Goal: Information Seeking & Learning: Understand process/instructions

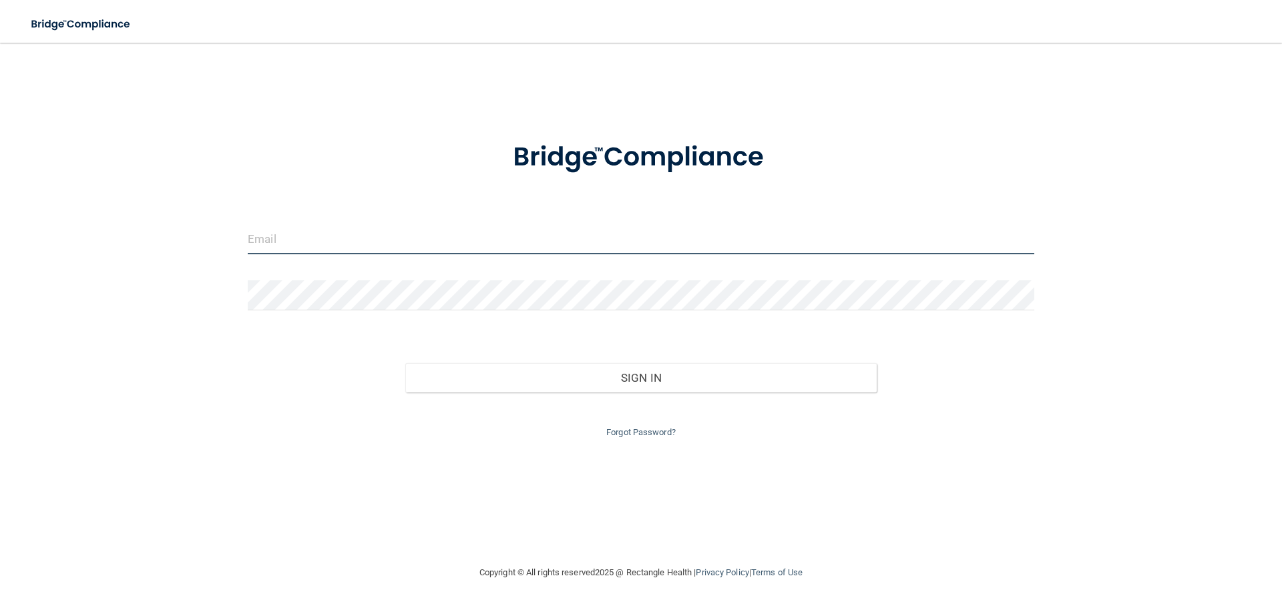
click at [683, 238] on input "email" at bounding box center [641, 239] width 787 height 30
click at [321, 236] on input "email" at bounding box center [641, 239] width 787 height 30
type input "[EMAIL_ADDRESS][DOMAIN_NAME]"
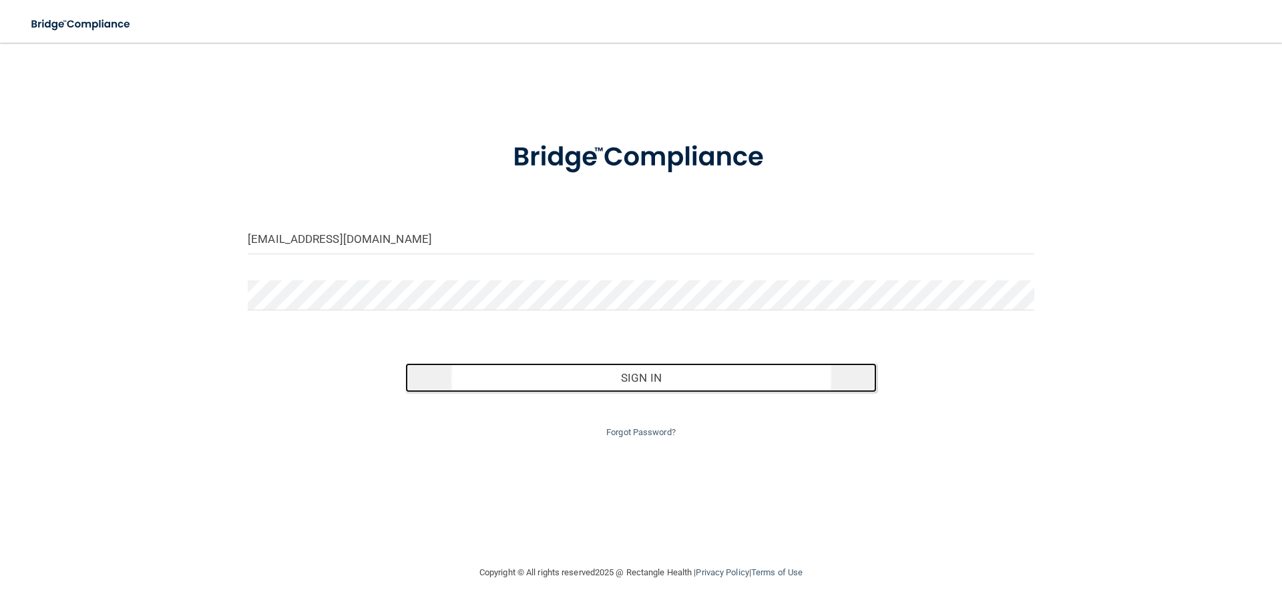
click at [671, 375] on button "Sign In" at bounding box center [641, 377] width 472 height 29
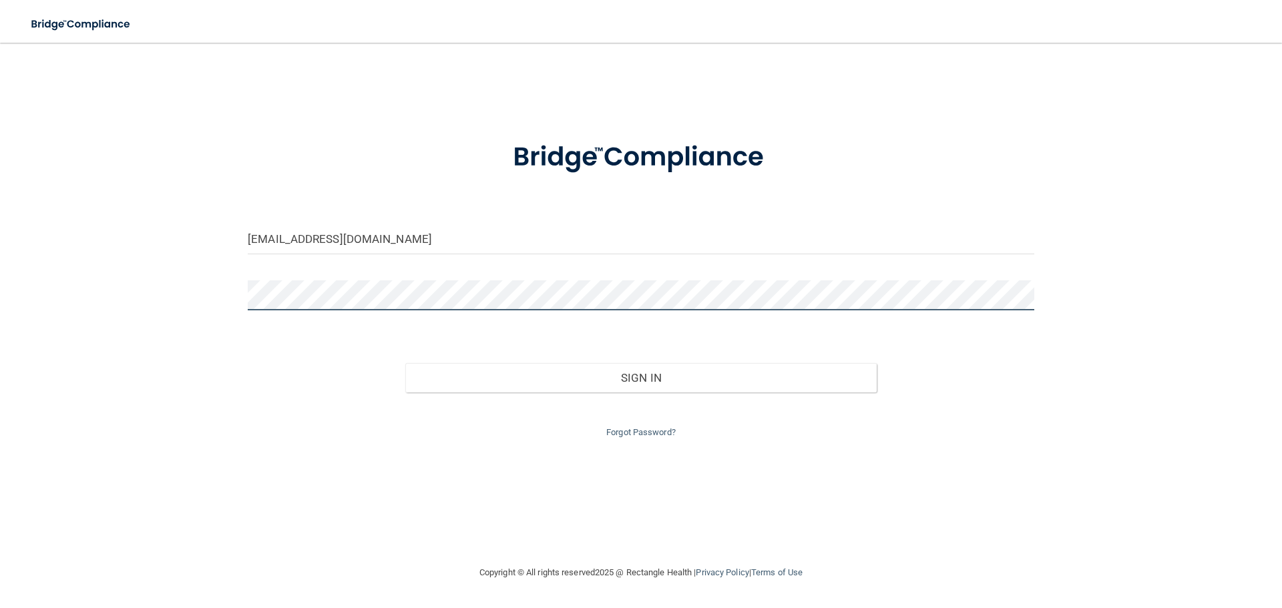
click at [405, 363] on button "Sign In" at bounding box center [641, 377] width 472 height 29
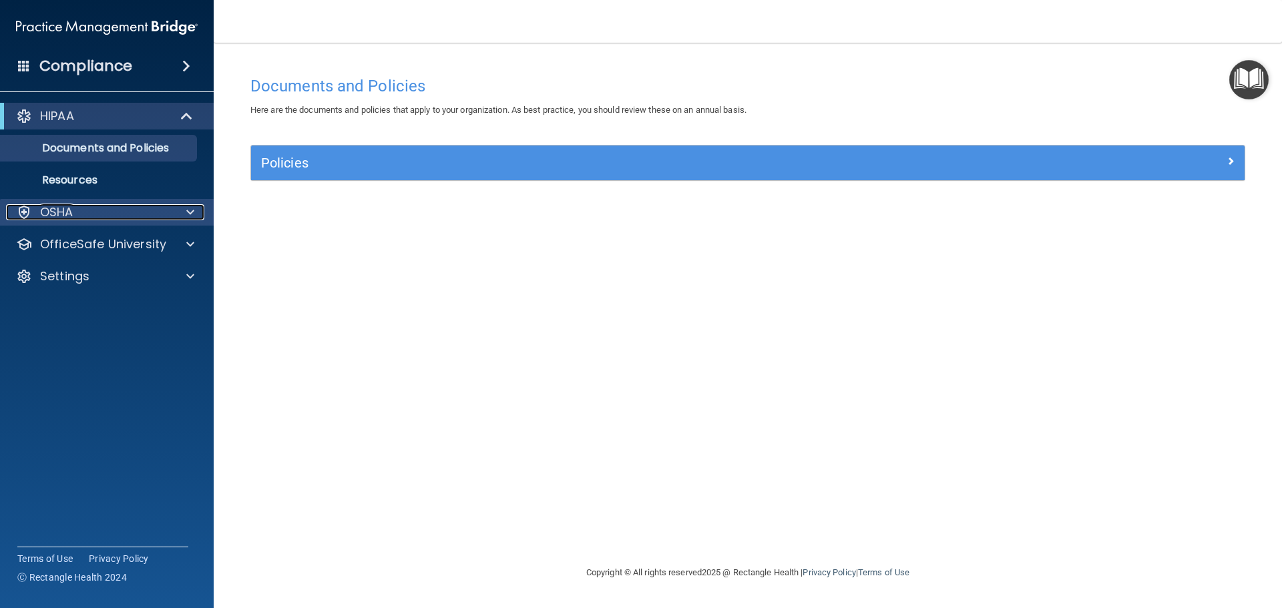
click at [99, 214] on div "OSHA" at bounding box center [89, 212] width 166 height 16
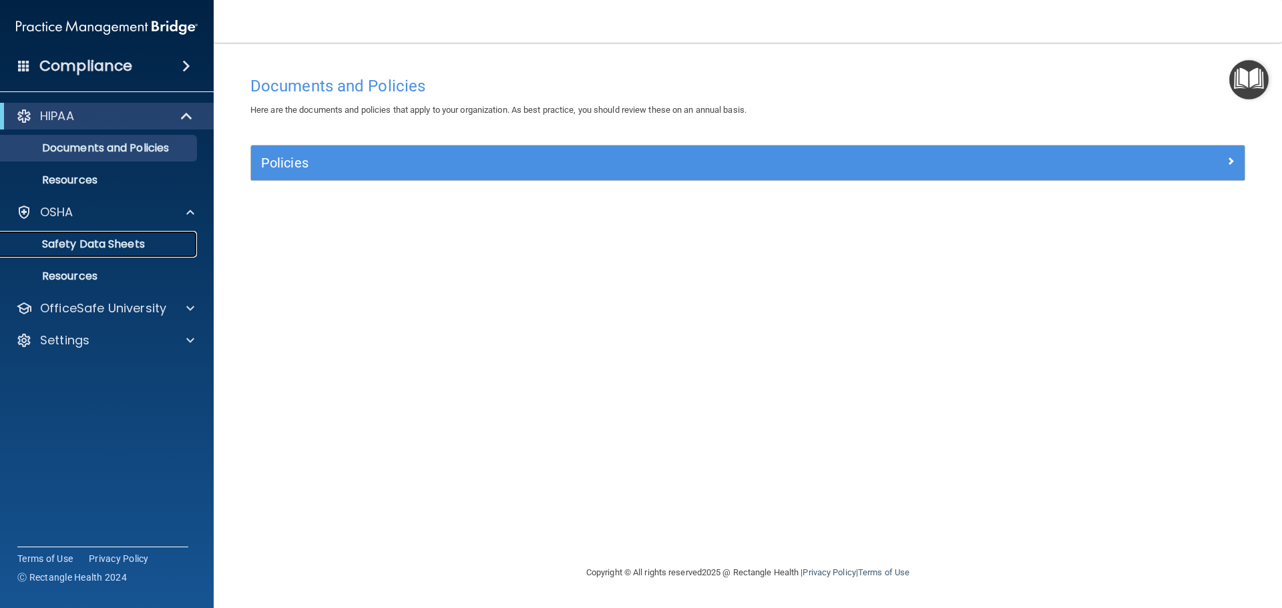
click at [150, 252] on link "Safety Data Sheets" at bounding box center [92, 244] width 210 height 27
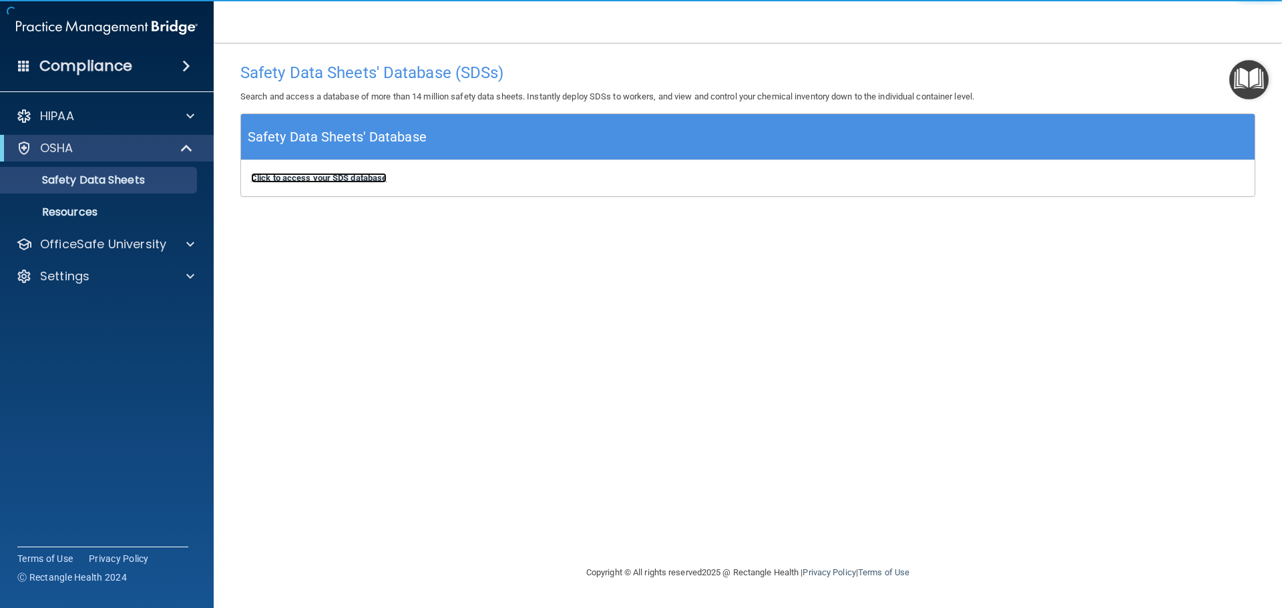
click at [345, 179] on b "Click to access your SDS database" at bounding box center [319, 178] width 136 height 10
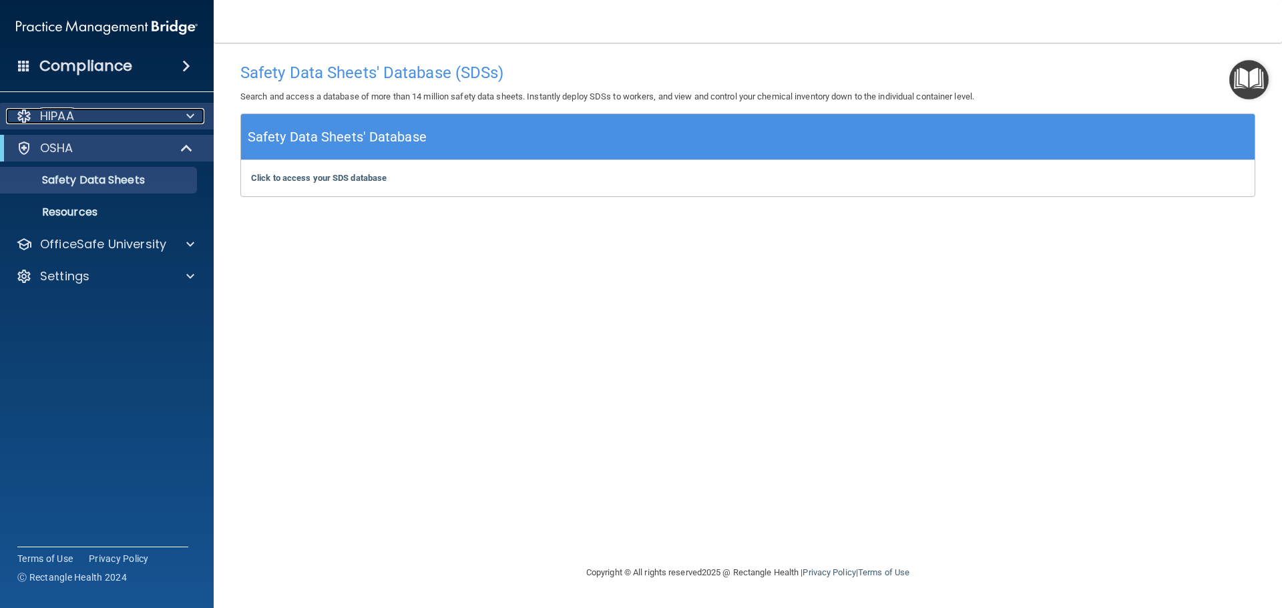
click at [131, 114] on div "HIPAA" at bounding box center [89, 116] width 166 height 16
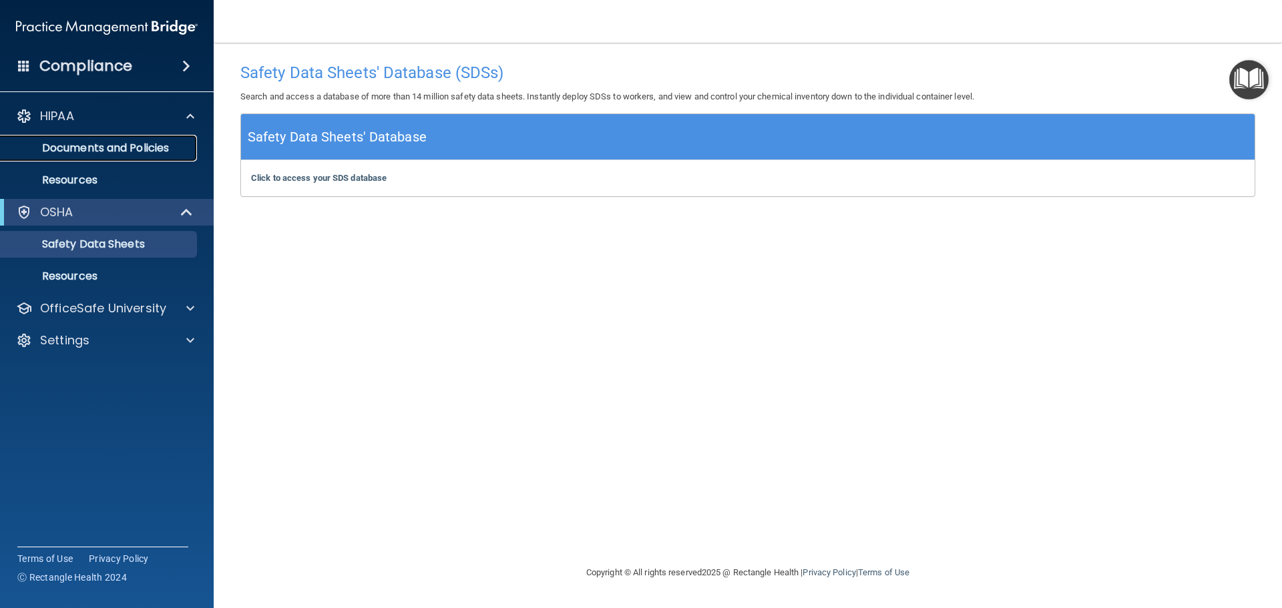
click at [154, 144] on p "Documents and Policies" at bounding box center [100, 148] width 182 height 13
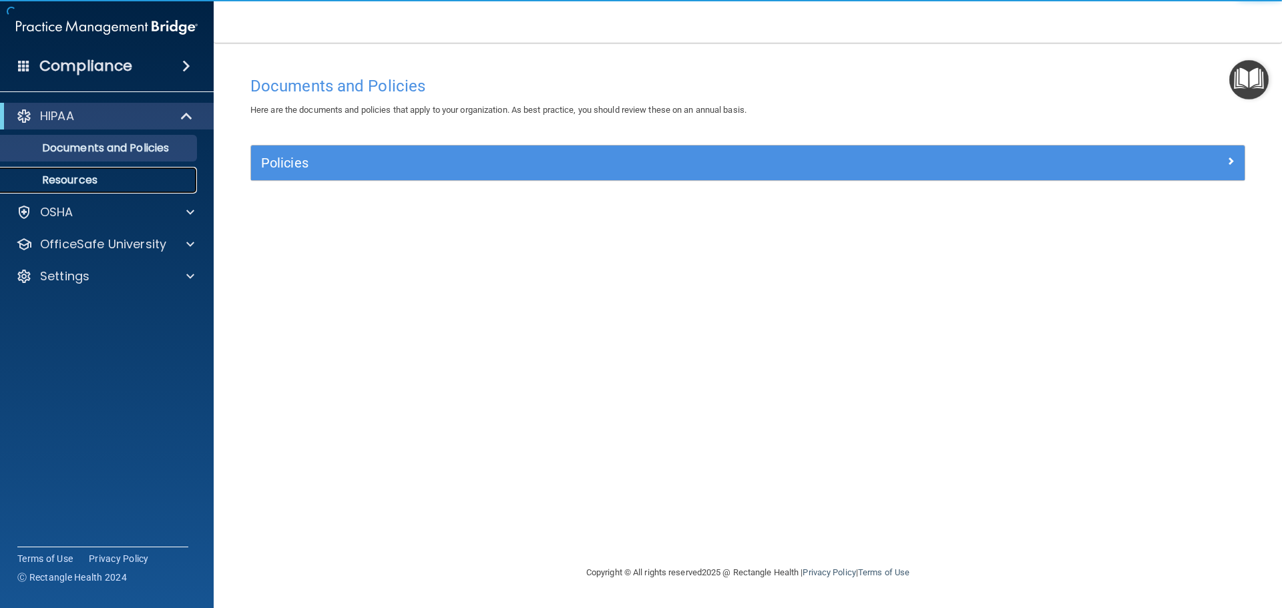
click at [142, 186] on p "Resources" at bounding box center [100, 180] width 182 height 13
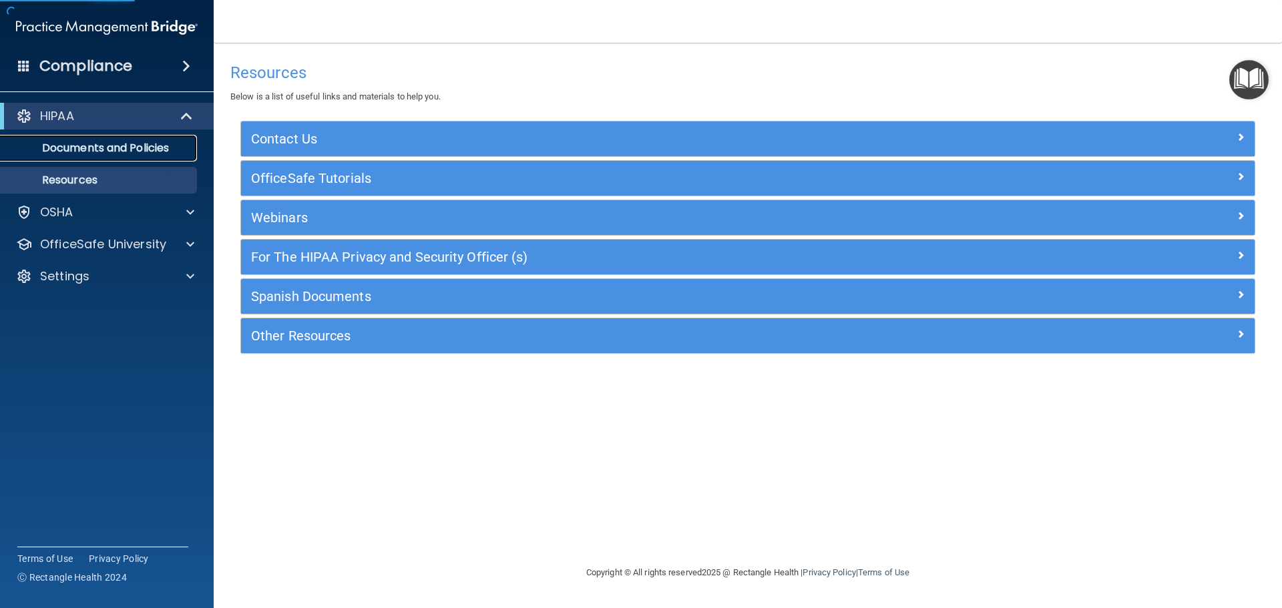
click at [156, 148] on p "Documents and Policies" at bounding box center [100, 148] width 182 height 13
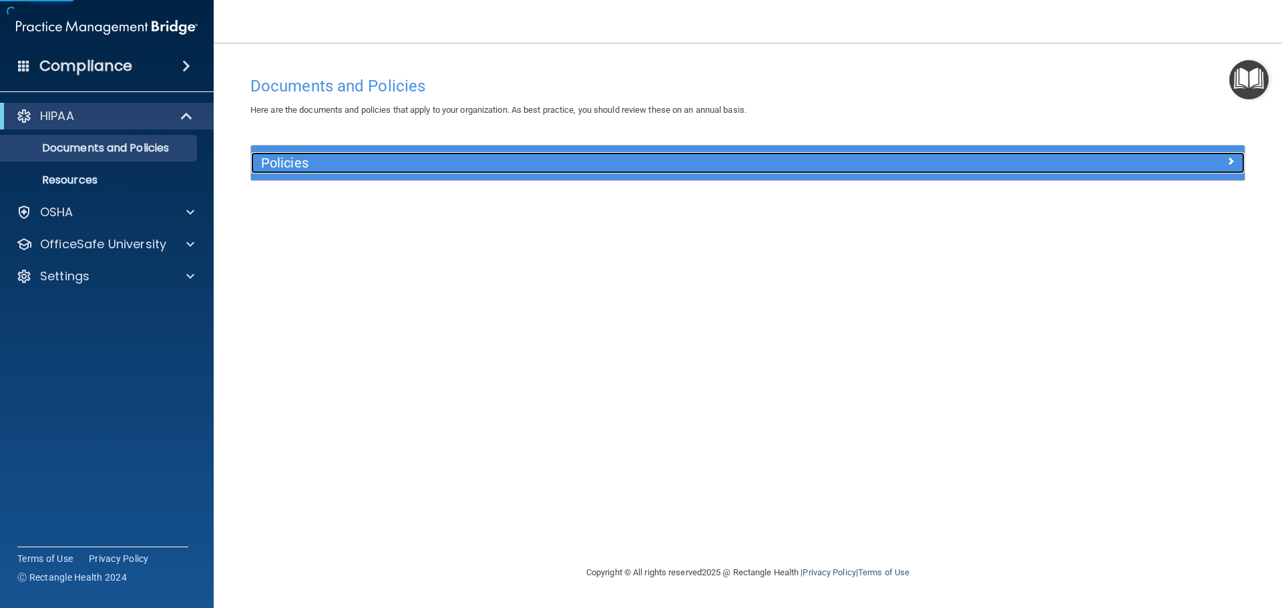
click at [295, 160] on h5 "Policies" at bounding box center [623, 163] width 725 height 15
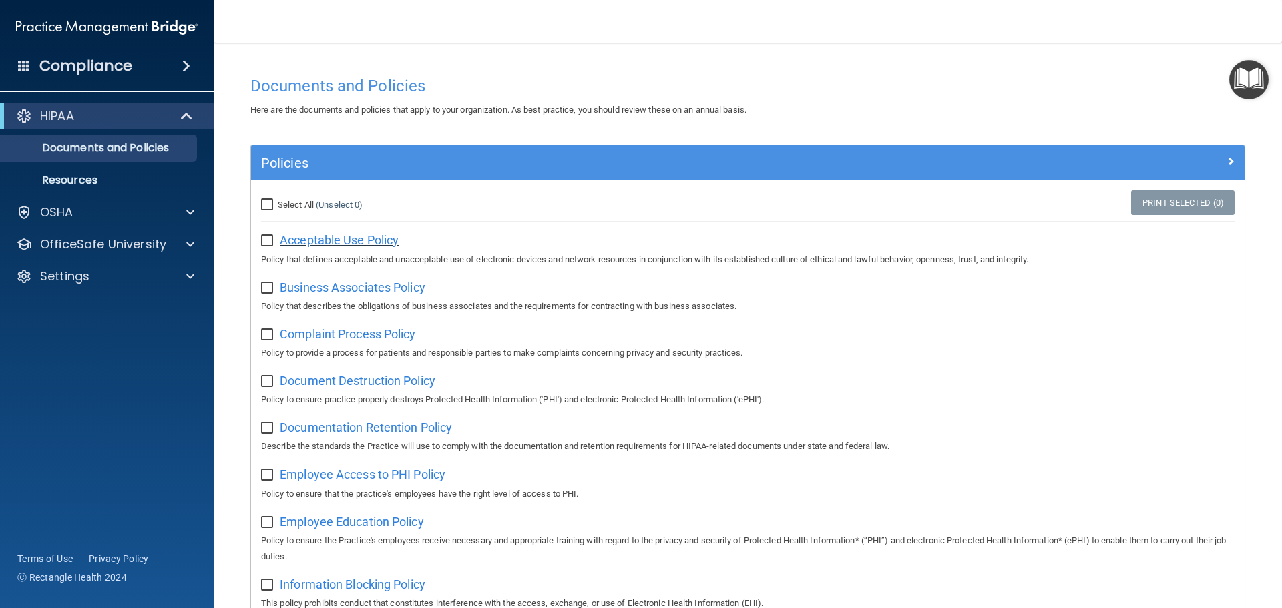
click at [363, 244] on span "Acceptable Use Policy" at bounding box center [339, 240] width 119 height 14
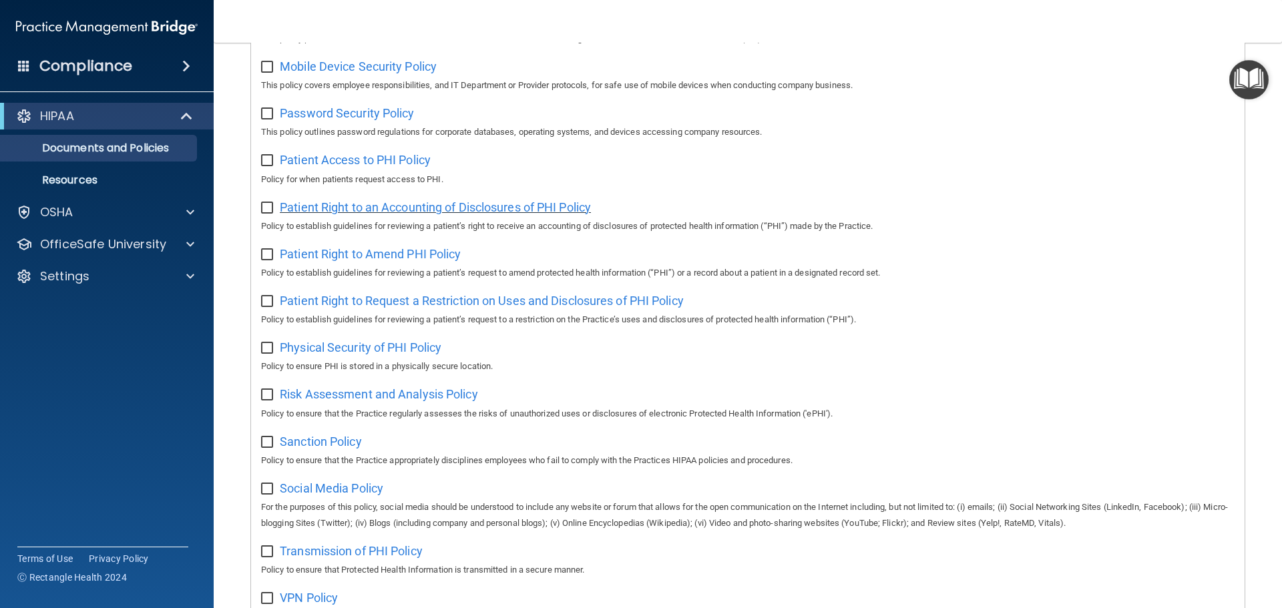
scroll to position [731, 0]
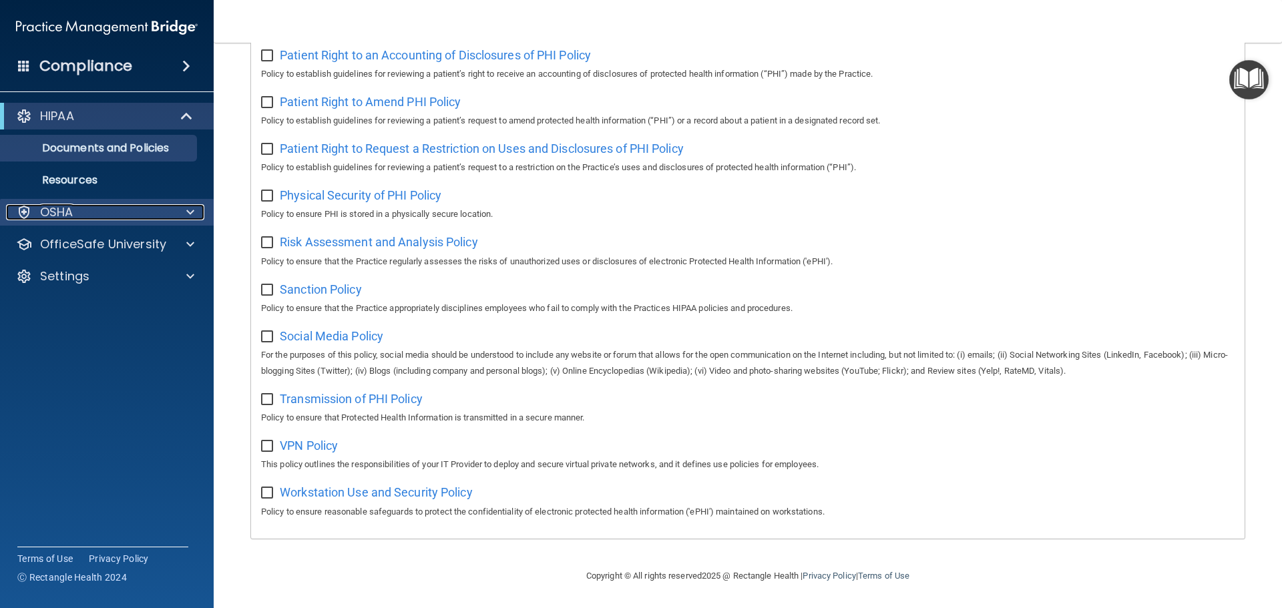
click at [121, 208] on div "OSHA" at bounding box center [89, 212] width 166 height 16
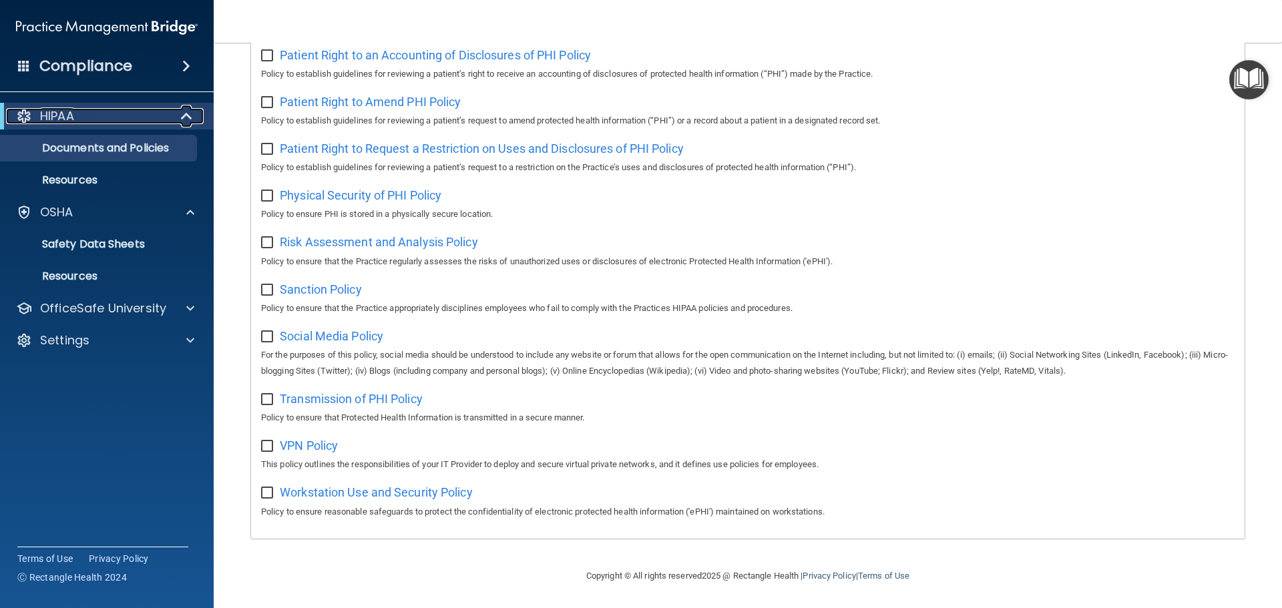
click at [110, 119] on div "HIPAA" at bounding box center [88, 116] width 165 height 16
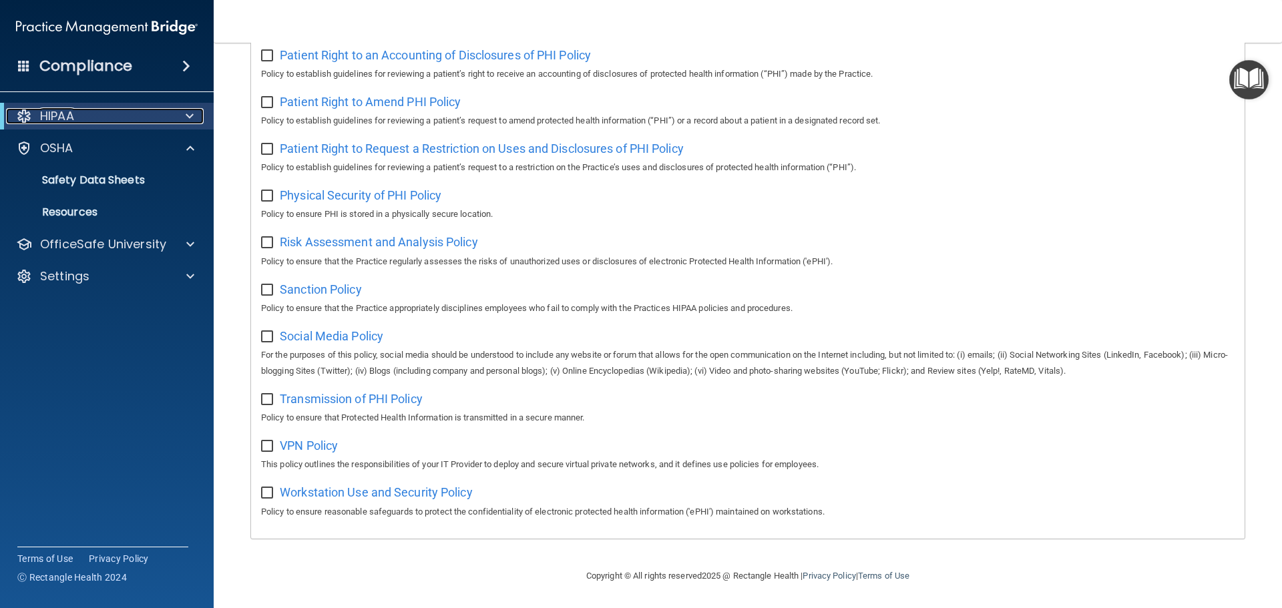
click at [17, 116] on div at bounding box center [24, 116] width 16 height 16
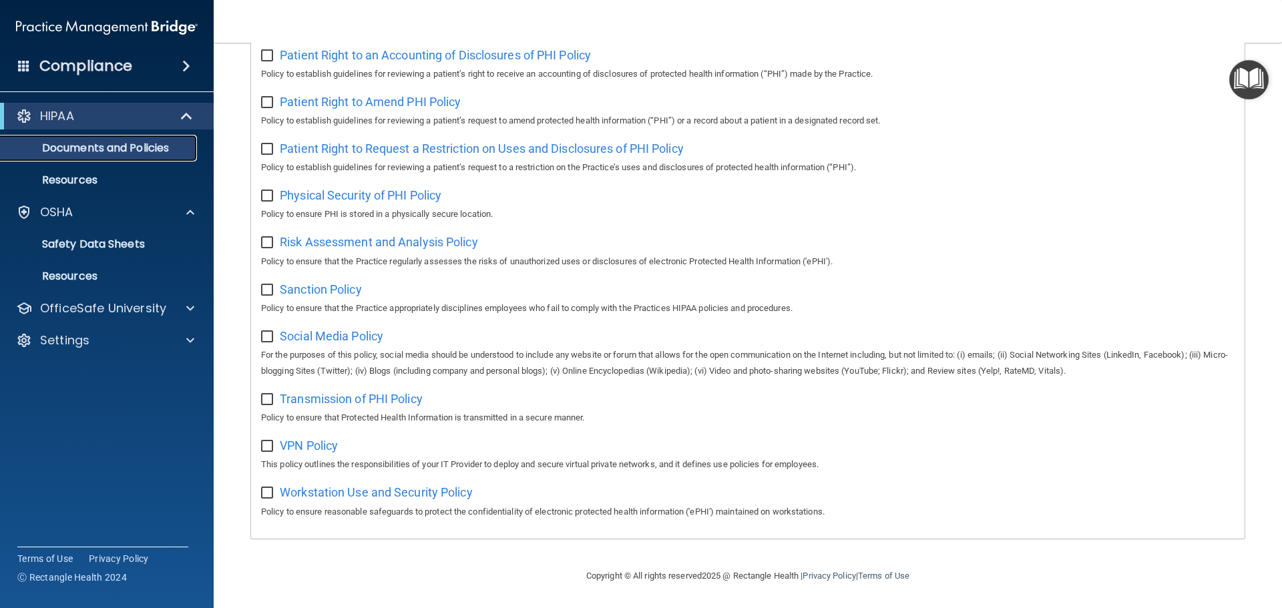
click at [47, 145] on p "Documents and Policies" at bounding box center [100, 148] width 182 height 13
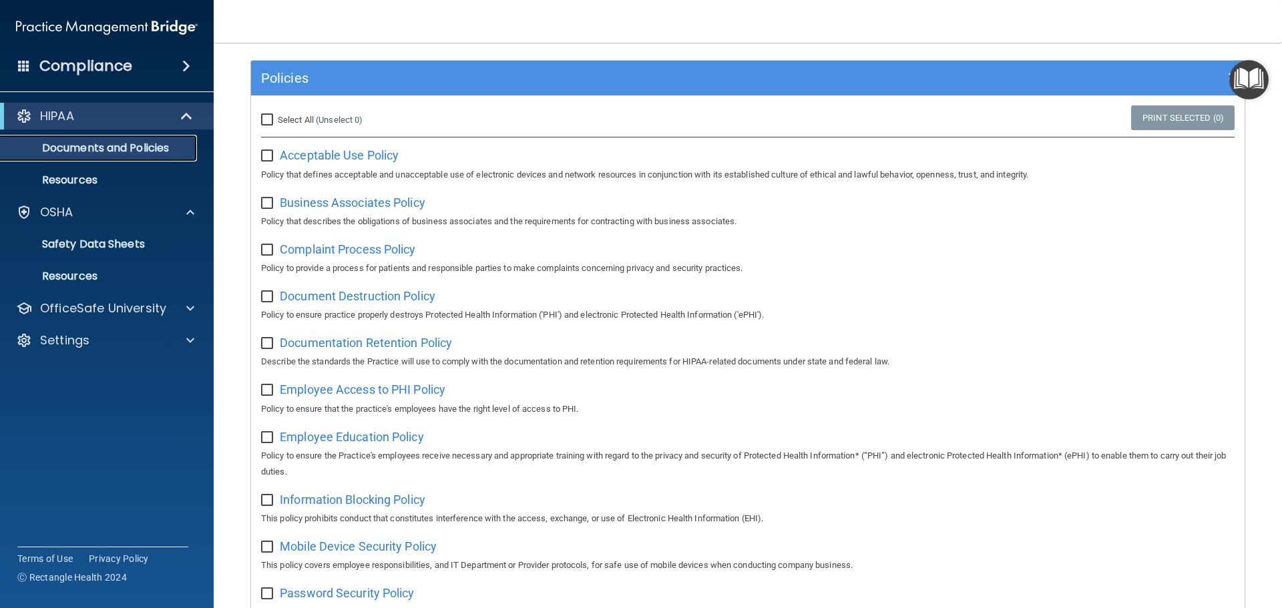
scroll to position [0, 0]
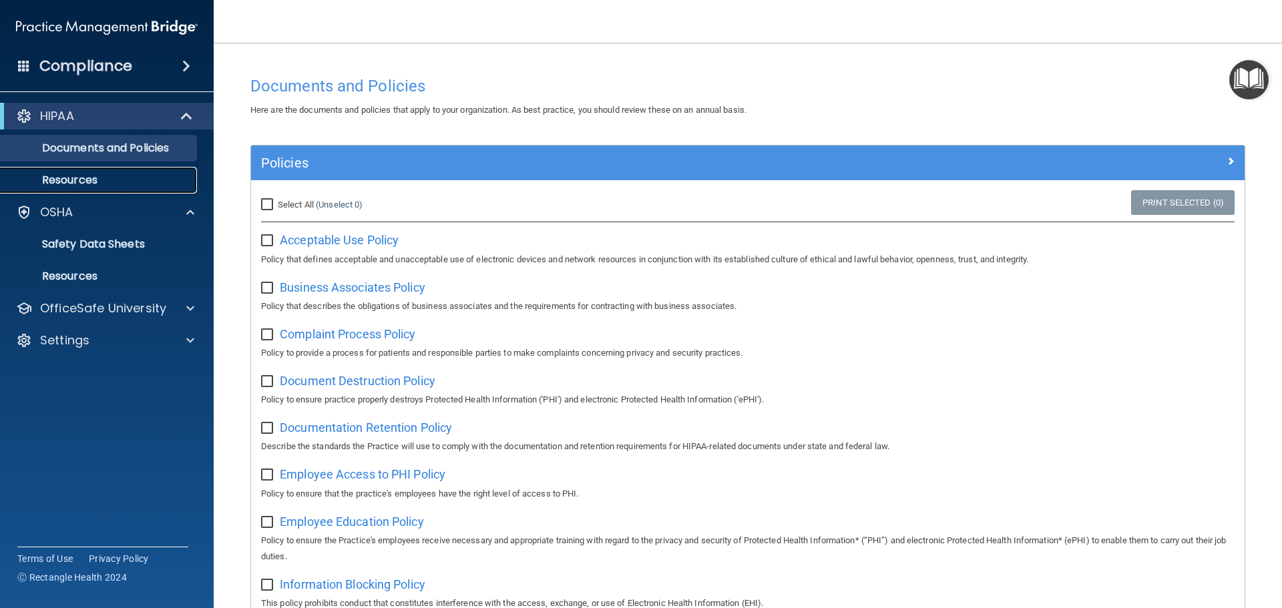
click at [75, 176] on p "Resources" at bounding box center [100, 180] width 182 height 13
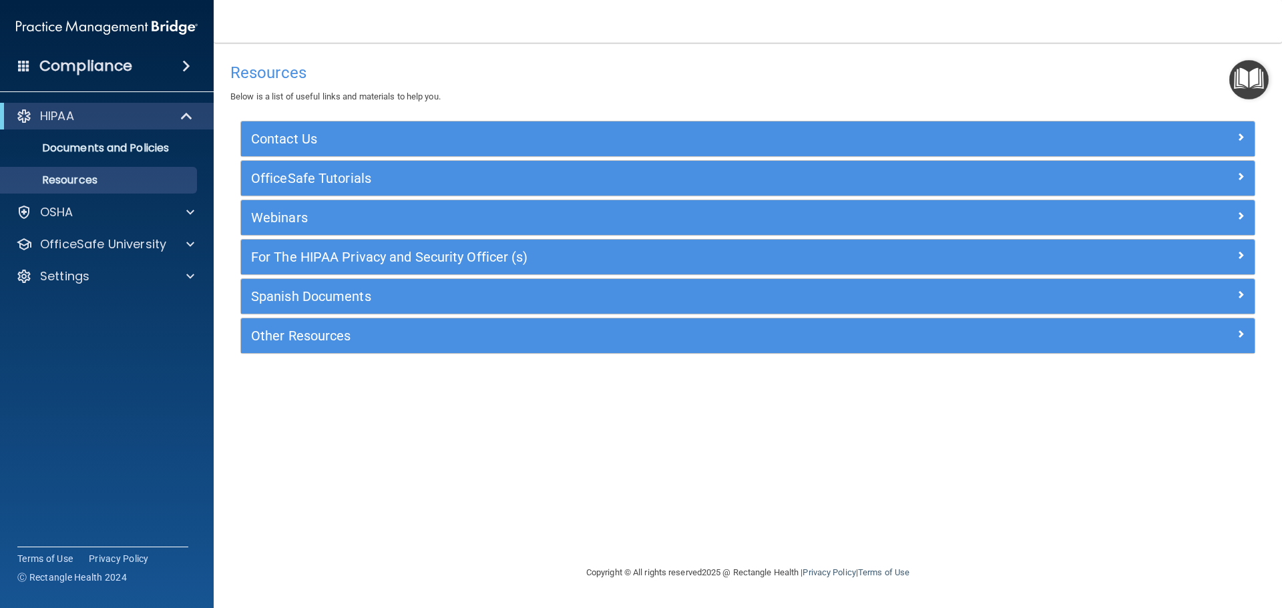
click at [1255, 81] on img "Open Resource Center" at bounding box center [1248, 79] width 39 height 39
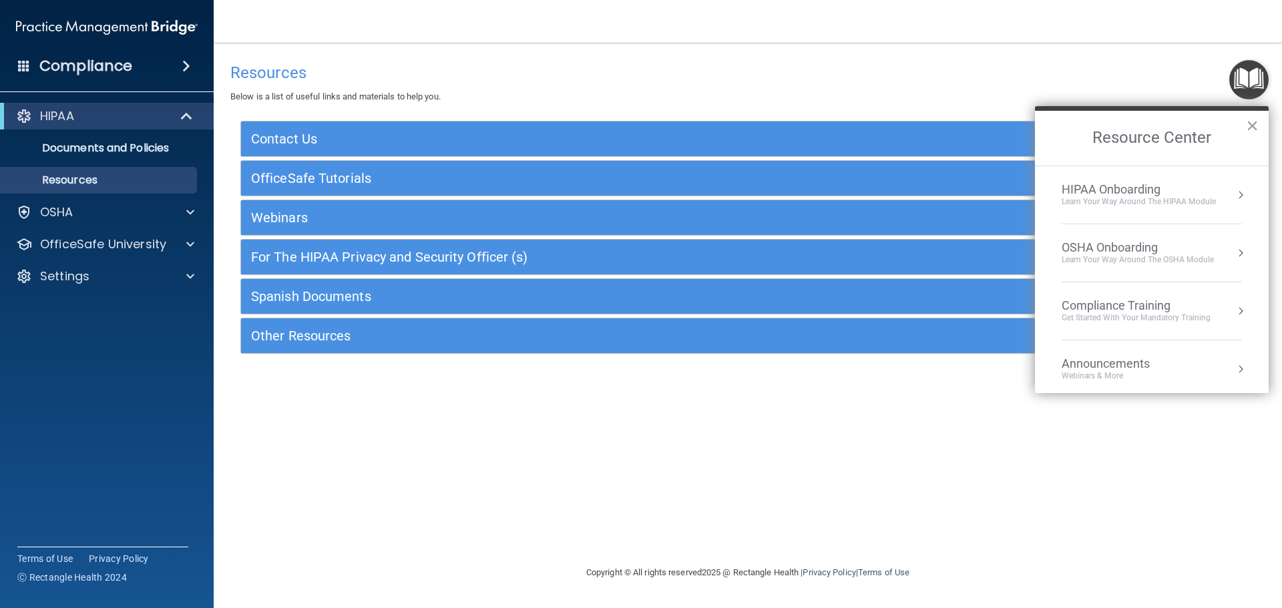
click at [1185, 200] on div "Learn Your Way around the HIPAA module" at bounding box center [1139, 201] width 154 height 11
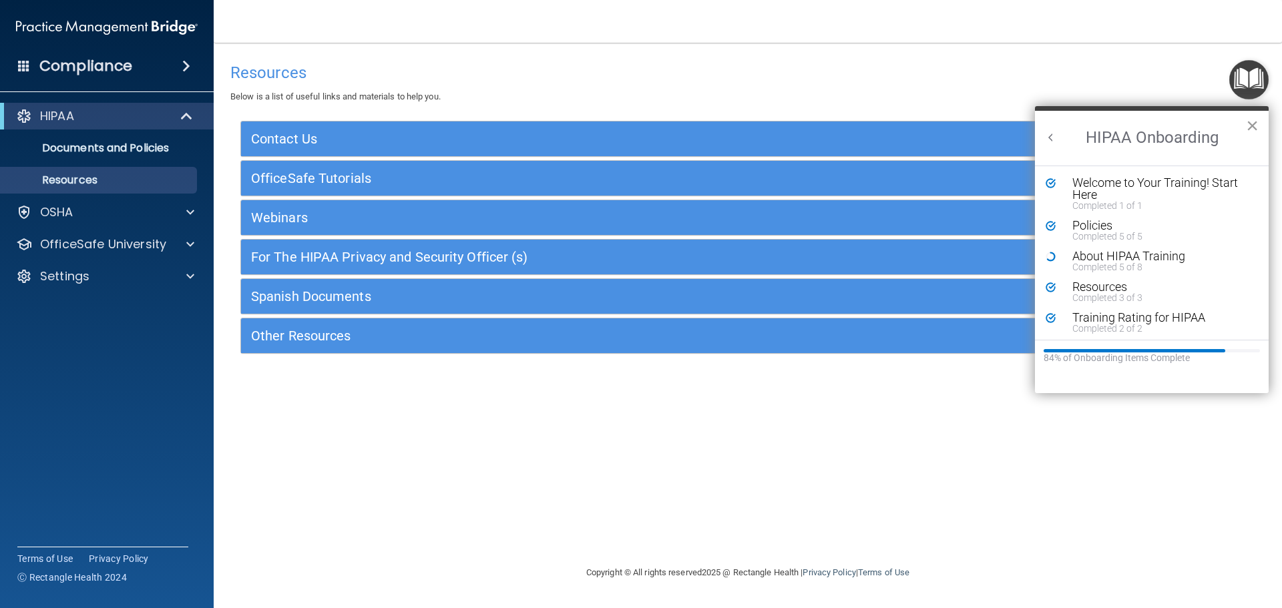
click at [1249, 126] on button "×" at bounding box center [1252, 125] width 13 height 21
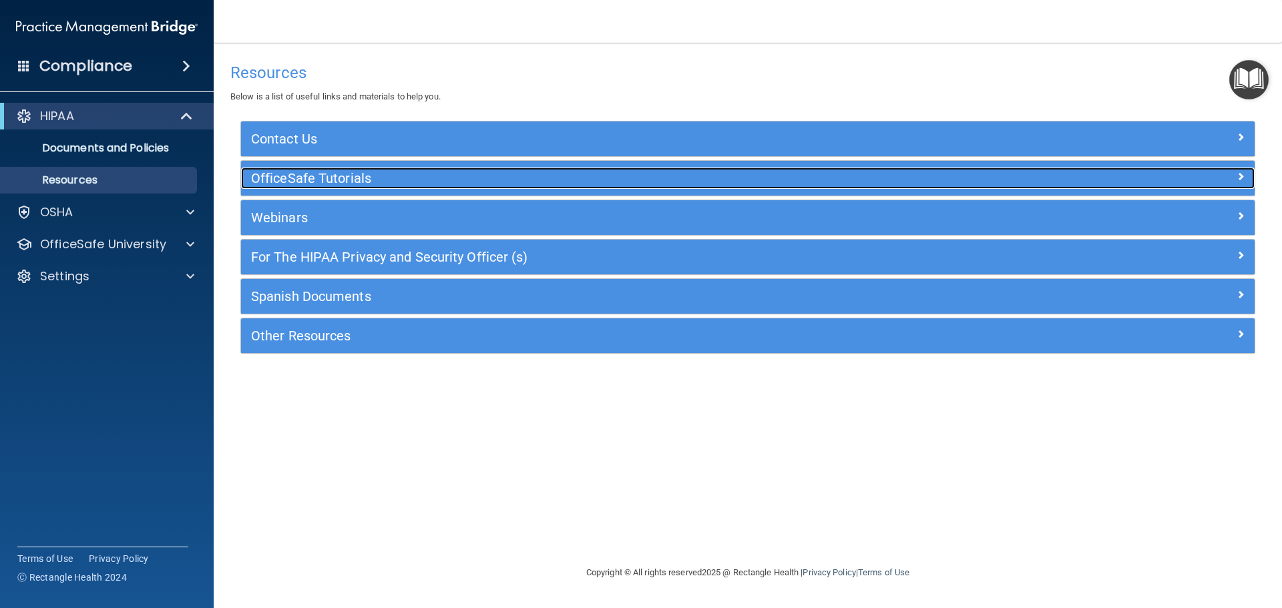
click at [1211, 178] on div at bounding box center [1129, 176] width 254 height 16
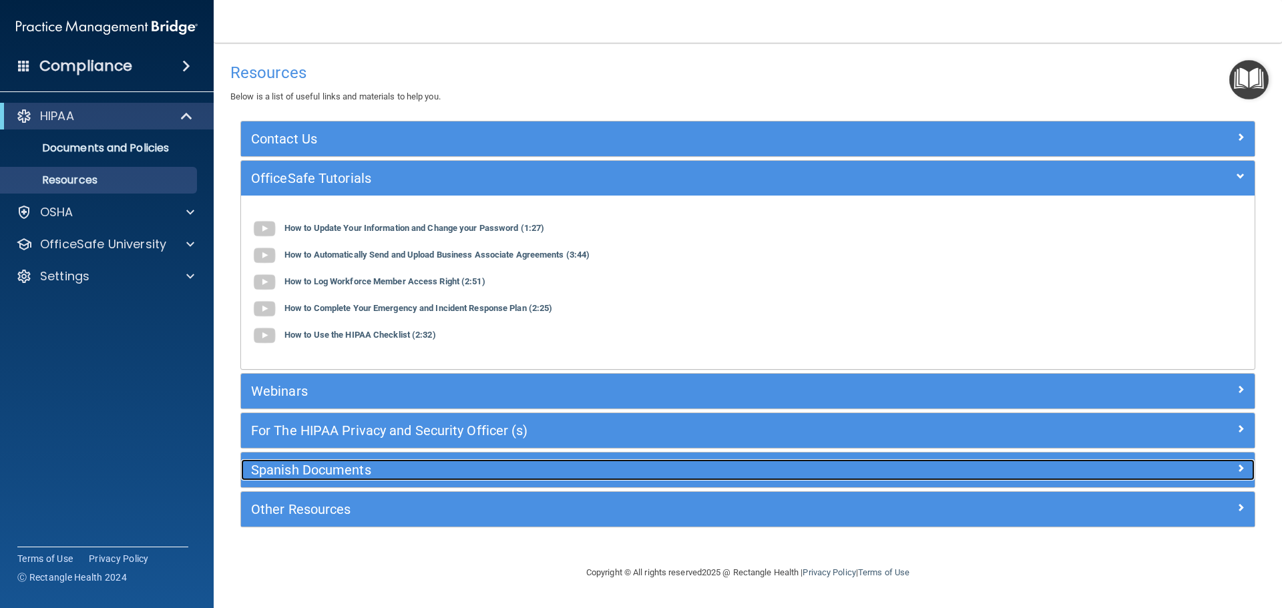
click at [387, 463] on h5 "Spanish Documents" at bounding box center [621, 470] width 741 height 15
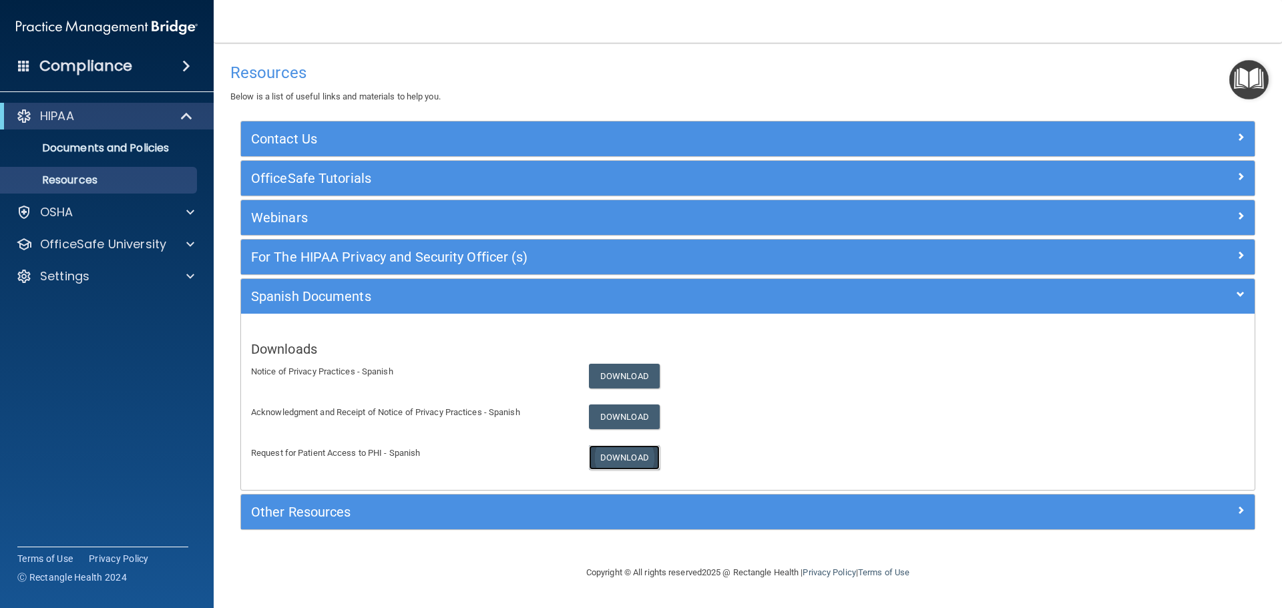
click at [627, 459] on link "Download" at bounding box center [624, 457] width 71 height 25
click at [617, 414] on link "Download" at bounding box center [624, 417] width 71 height 25
